Goal: Task Accomplishment & Management: Complete application form

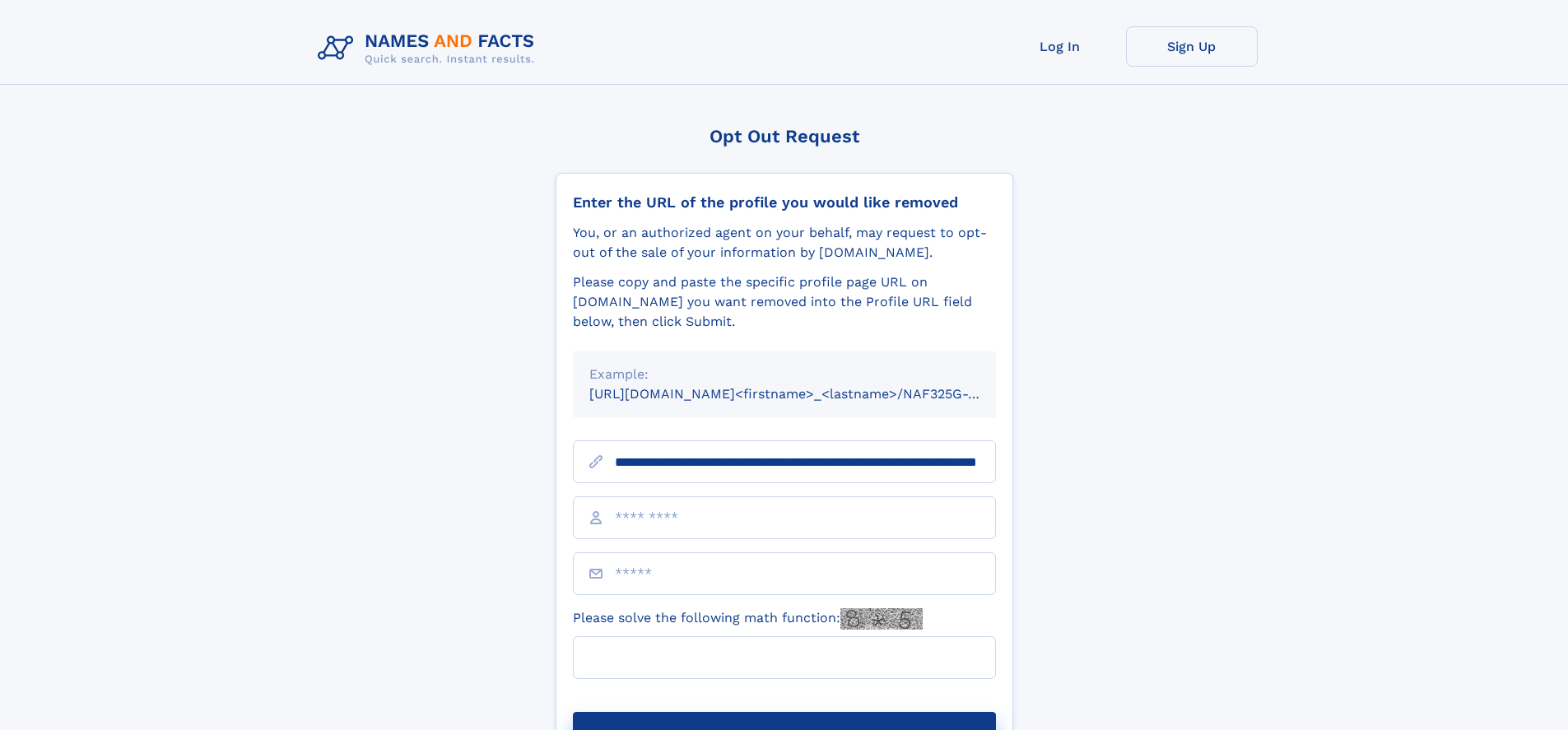
scroll to position [0, 163]
type input "**********"
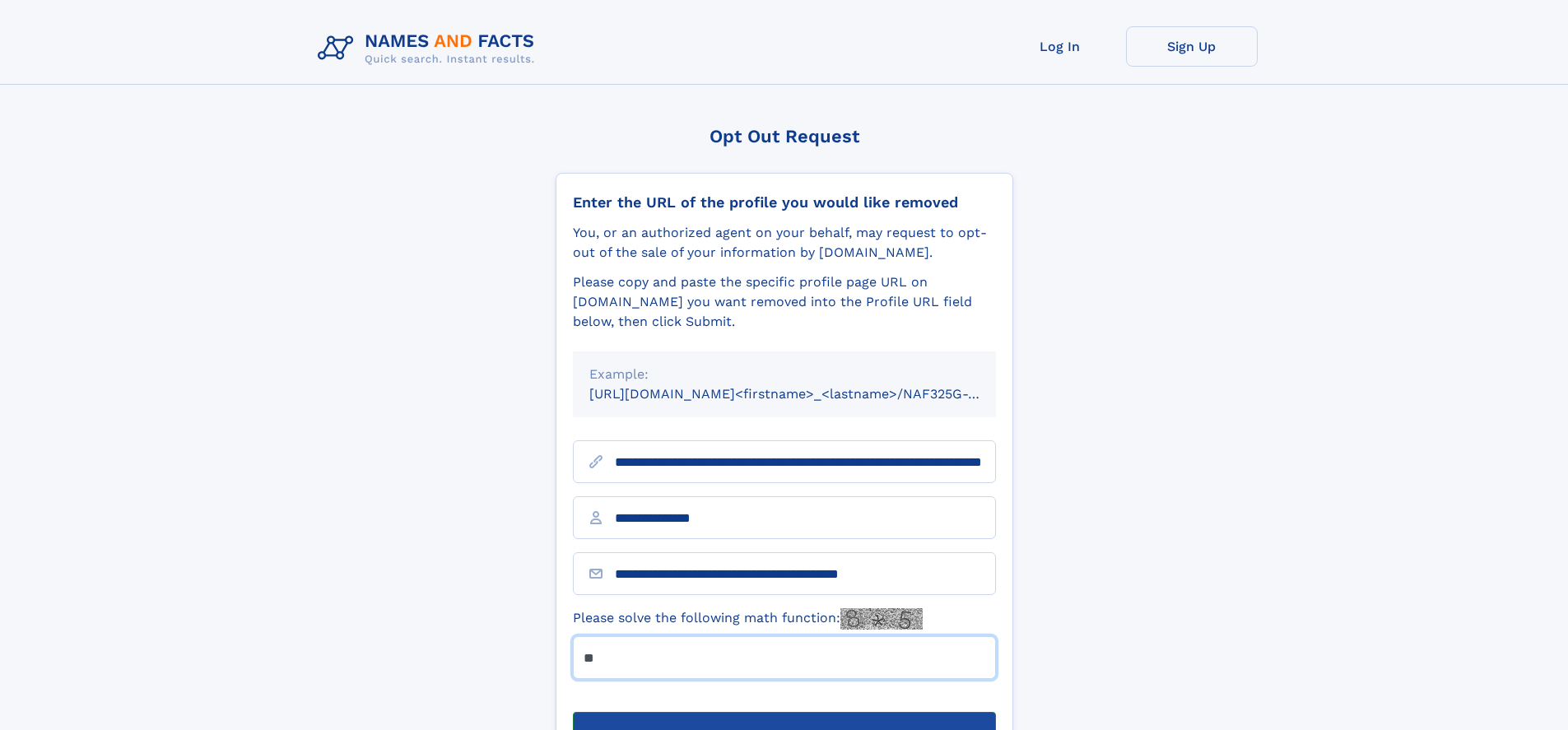
type input "**"
click at [784, 712] on button "Submit Opt Out Request" at bounding box center [784, 738] width 423 height 52
